Goal: Information Seeking & Learning: Learn about a topic

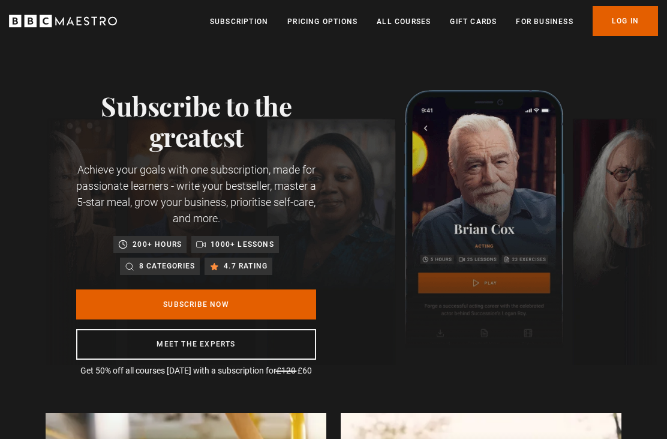
click at [388, 26] on link "All Courses" at bounding box center [404, 22] width 54 height 12
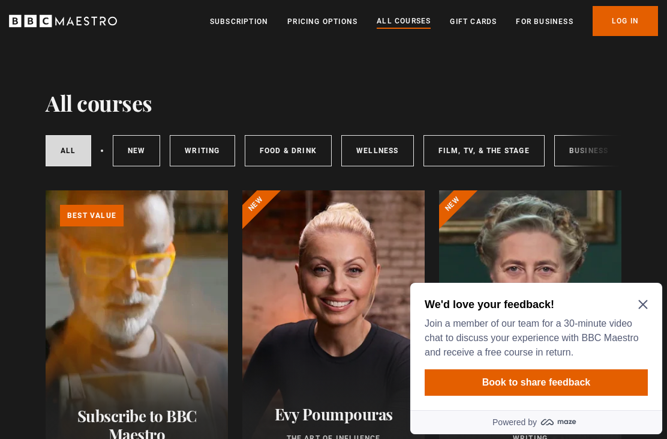
click at [641, 308] on icon "Close Maze Prompt" at bounding box center [643, 304] width 10 height 10
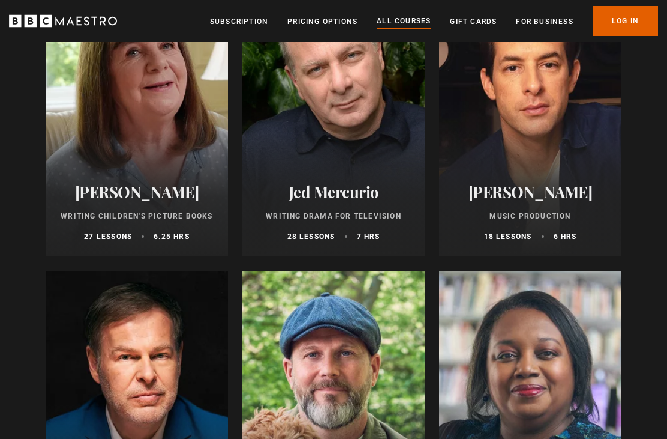
scroll to position [3543, 0]
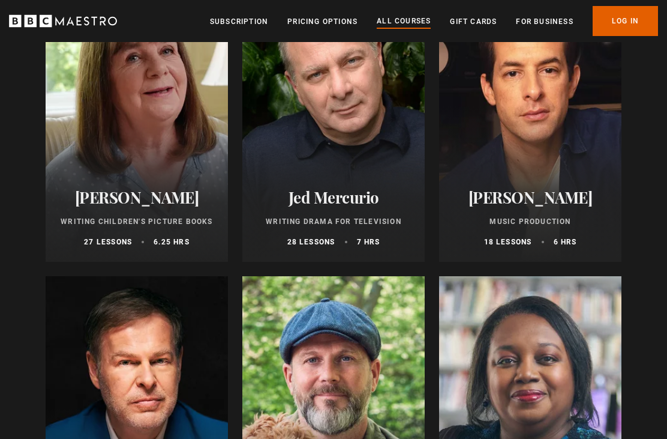
click at [578, 161] on div at bounding box center [530, 118] width 182 height 288
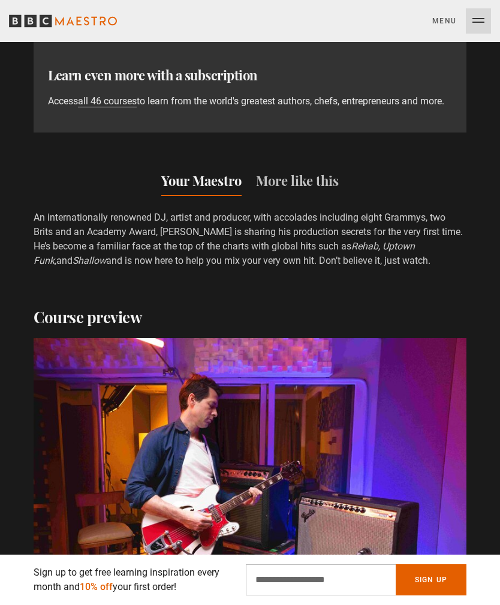
scroll to position [1154, 0]
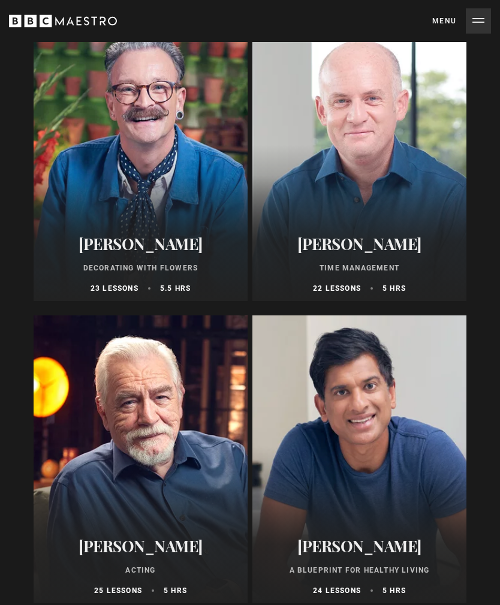
scroll to position [2583, 0]
click at [166, 482] on div at bounding box center [141, 460] width 214 height 288
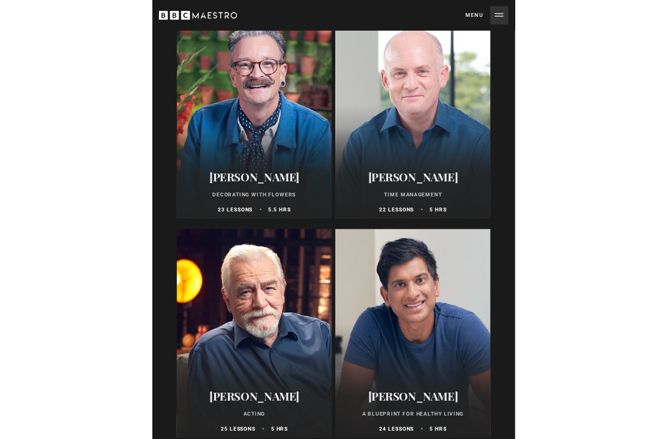
scroll to position [0, 0]
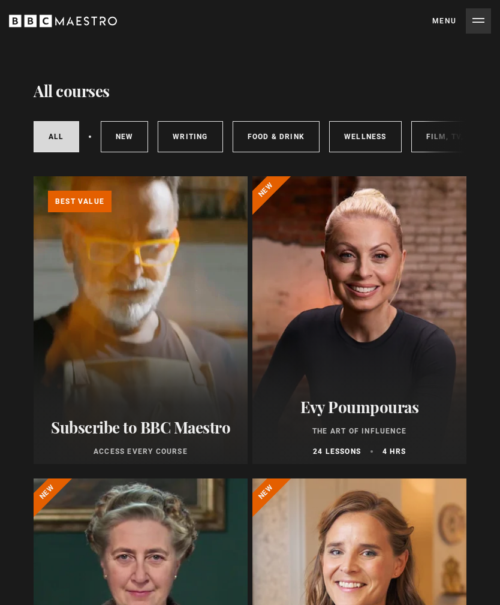
click at [383, 338] on div at bounding box center [360, 320] width 214 height 288
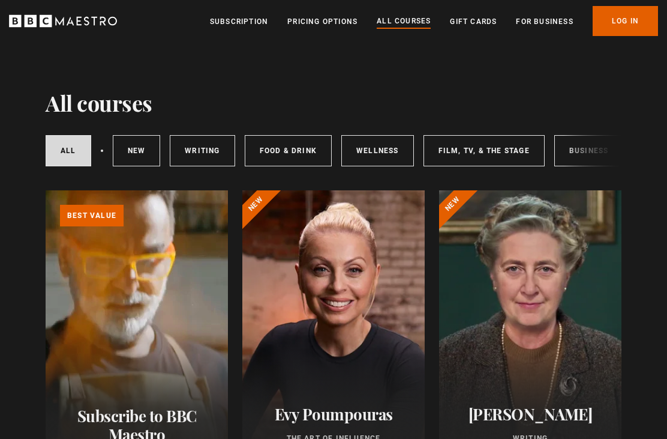
click at [294, 154] on link "Food & Drink" at bounding box center [288, 150] width 87 height 31
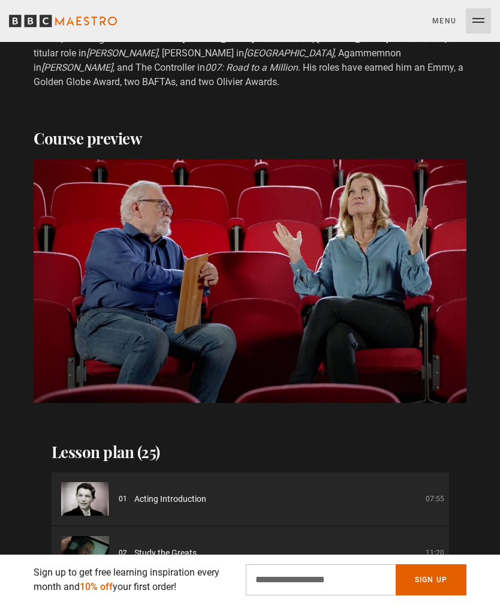
scroll to position [0, 1339]
click at [336, 277] on video-js "Video Player is loading. Play Course overview for Acting with Brian Cox Watch p…" at bounding box center [250, 282] width 433 height 244
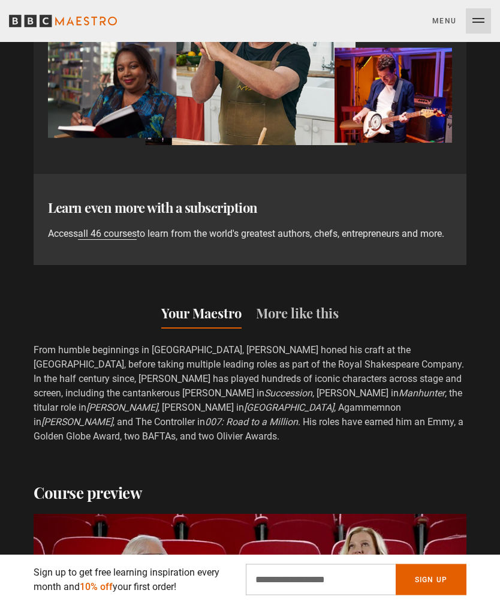
scroll to position [1030, 0]
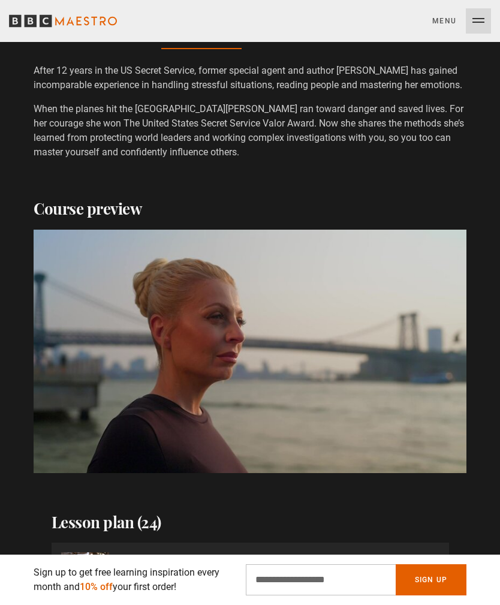
scroll to position [0, 223]
click at [417, 411] on video-js "Video Player is loading. Play Course overview for The Art of Influence with Evy…" at bounding box center [250, 352] width 433 height 244
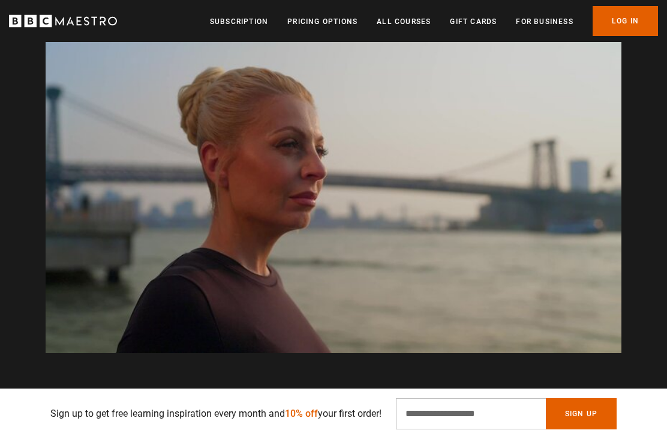
scroll to position [0, 1647]
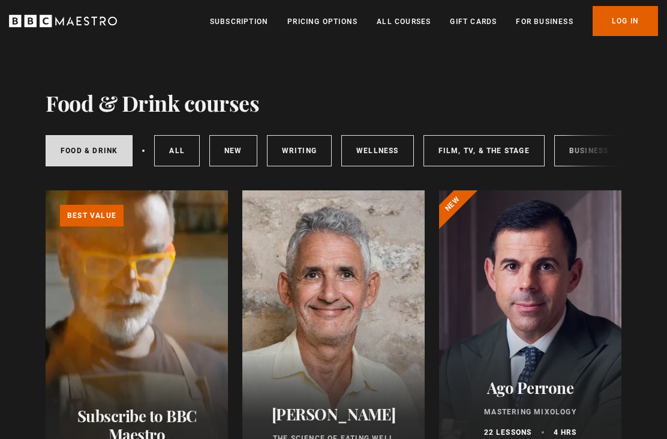
click at [388, 152] on link "Wellness" at bounding box center [377, 150] width 73 height 31
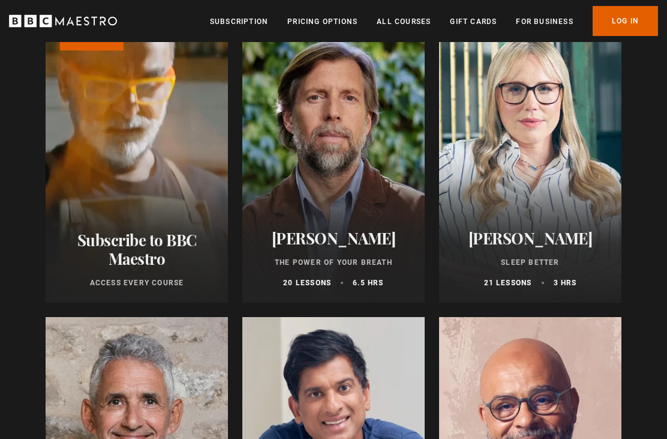
scroll to position [170, 0]
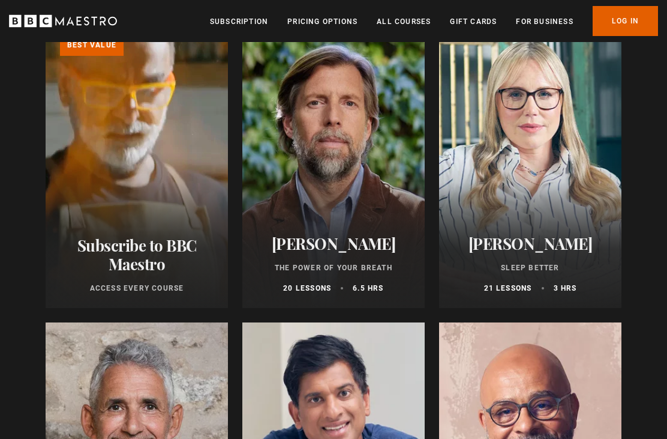
click at [371, 188] on div at bounding box center [333, 164] width 182 height 288
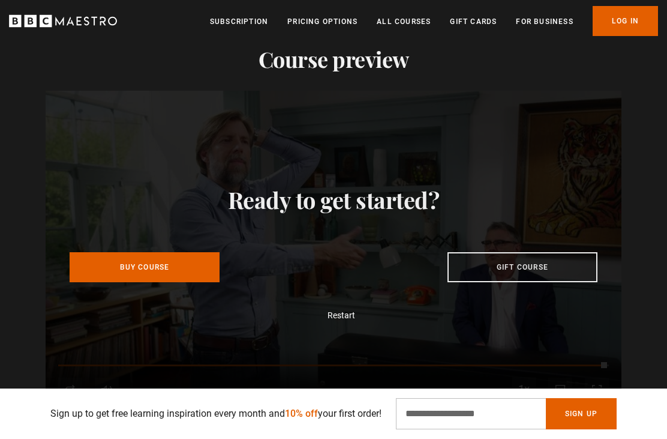
scroll to position [0, 1830]
